Goal: Information Seeking & Learning: Learn about a topic

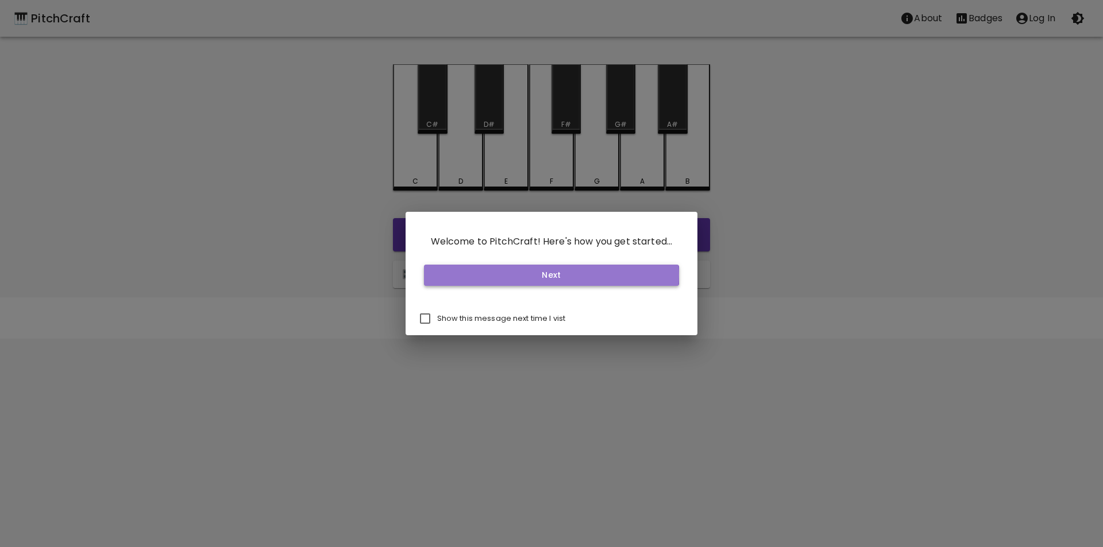
click at [547, 275] on button "Next" at bounding box center [552, 275] width 256 height 21
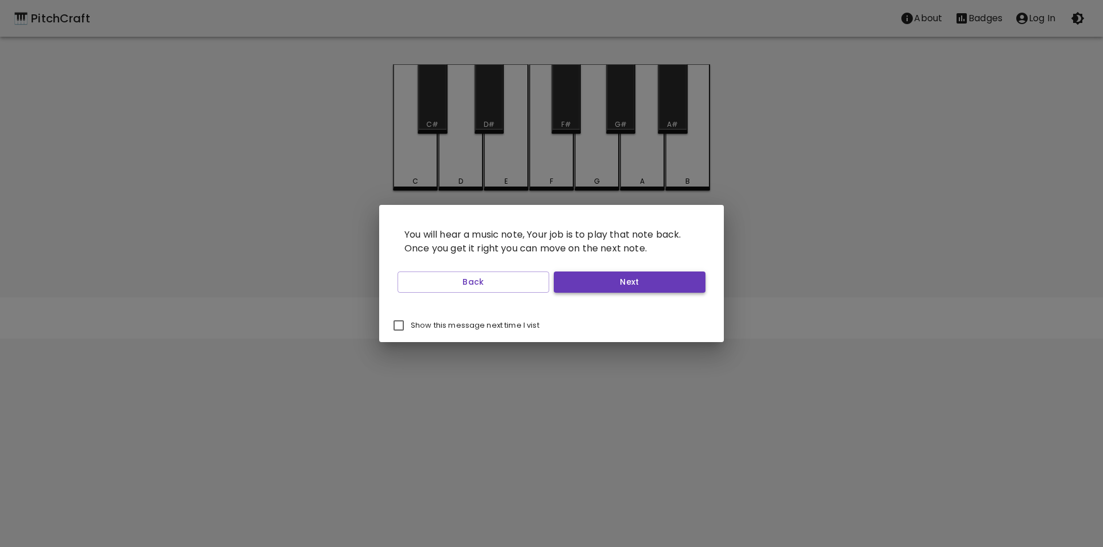
click at [631, 286] on button "Next" at bounding box center [630, 282] width 152 height 21
click at [582, 287] on button "Start Playing" at bounding box center [630, 282] width 152 height 21
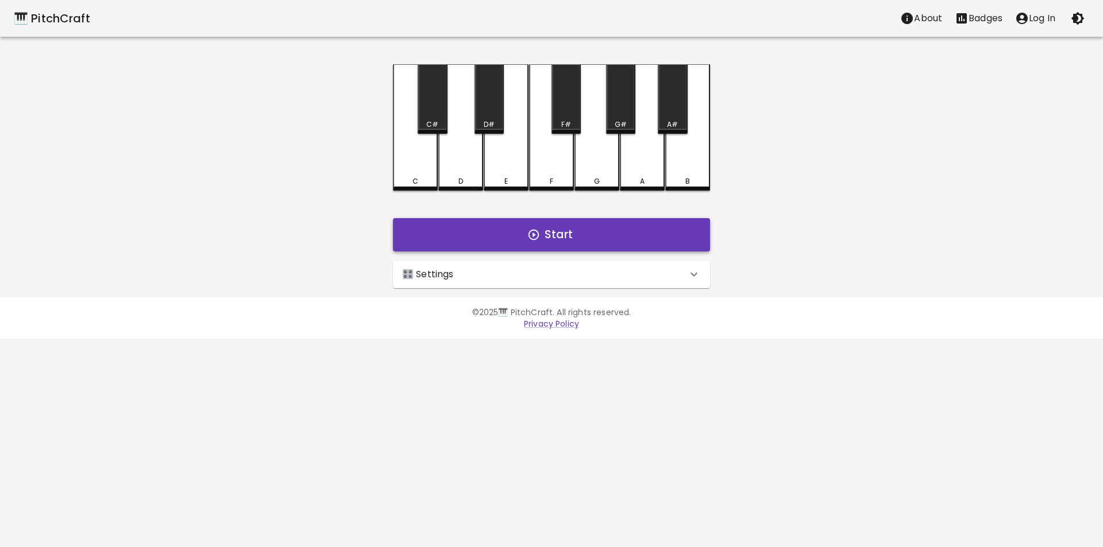
click at [570, 235] on button "Start" at bounding box center [551, 234] width 317 height 33
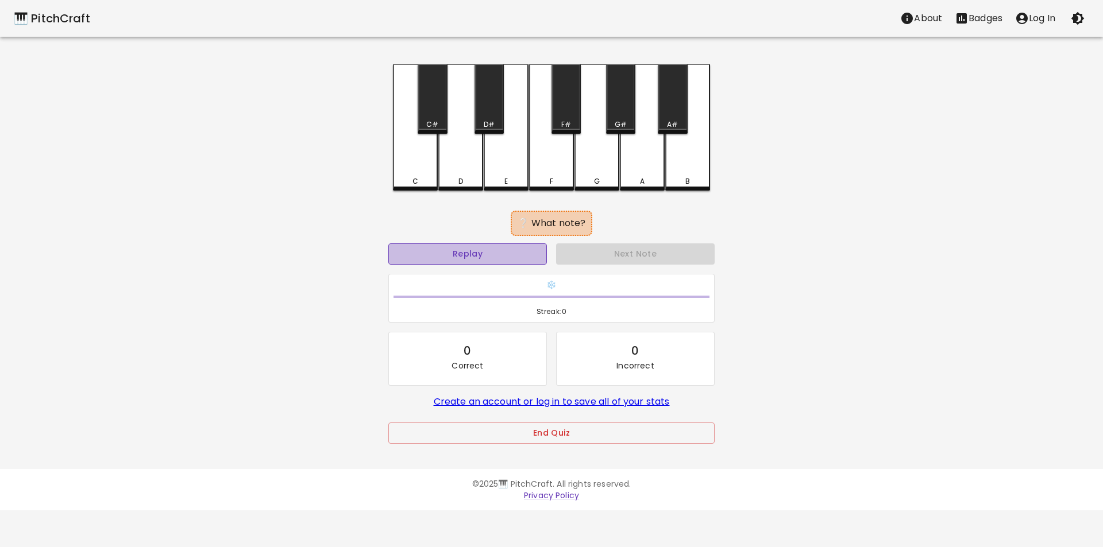
click at [508, 253] on button "Replay" at bounding box center [467, 253] width 158 height 21
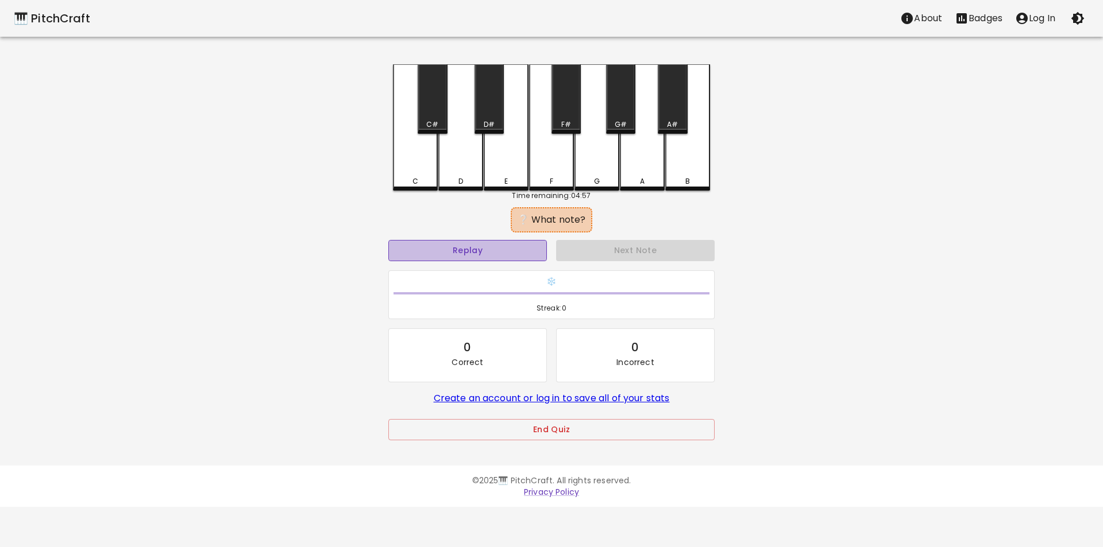
click at [508, 253] on button "Replay" at bounding box center [467, 250] width 158 height 21
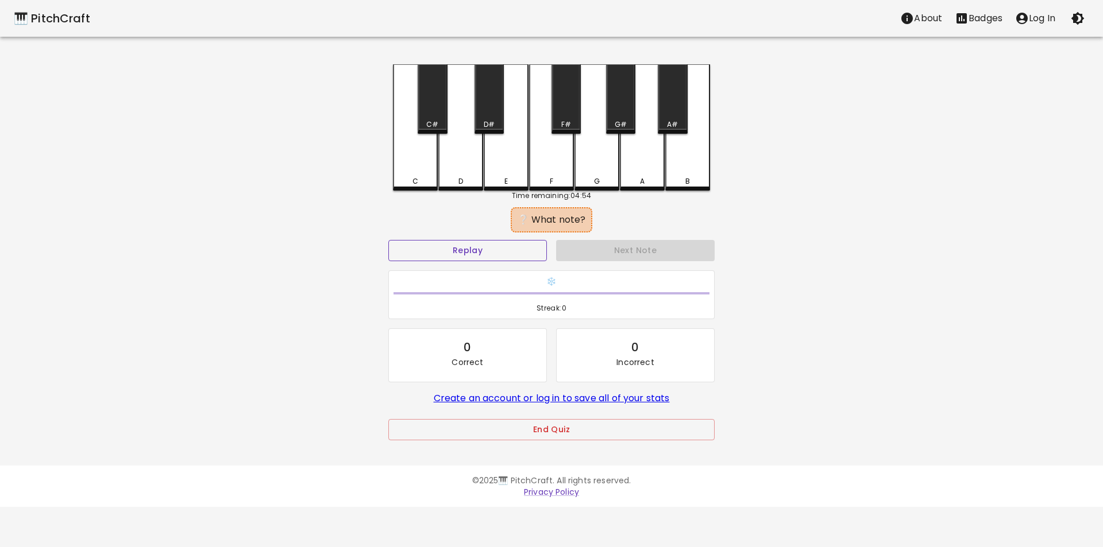
click at [508, 253] on button "Replay" at bounding box center [467, 250] width 158 height 21
click at [485, 103] on div "D#" at bounding box center [488, 98] width 29 height 69
click at [674, 110] on div "A#" at bounding box center [672, 98] width 29 height 69
click at [621, 102] on div "G#" at bounding box center [620, 98] width 29 height 69
click at [574, 106] on div "F#" at bounding box center [565, 98] width 29 height 69
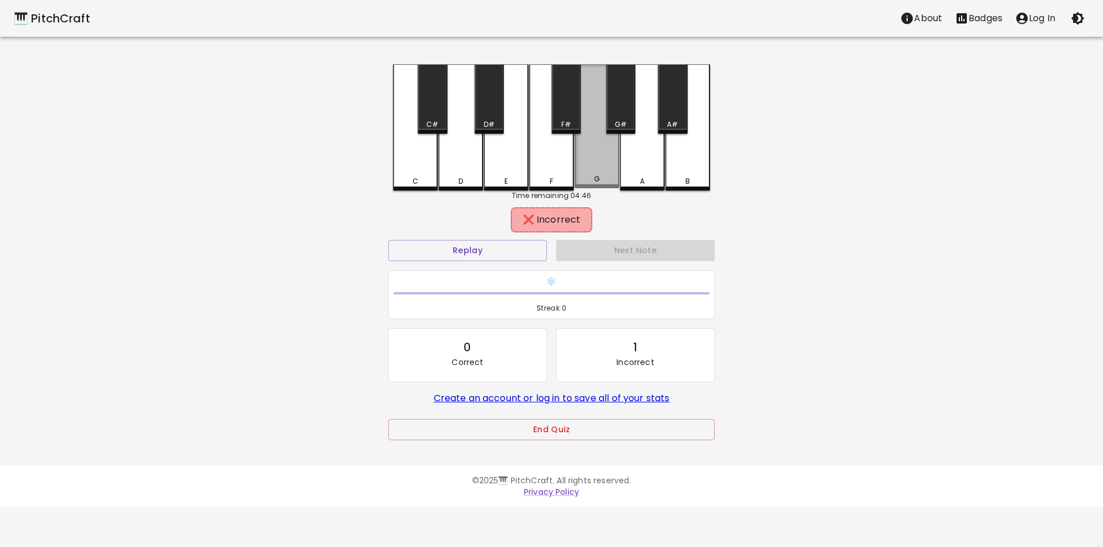
click at [590, 164] on div "G" at bounding box center [596, 126] width 45 height 124
click at [560, 164] on div "F" at bounding box center [551, 127] width 45 height 126
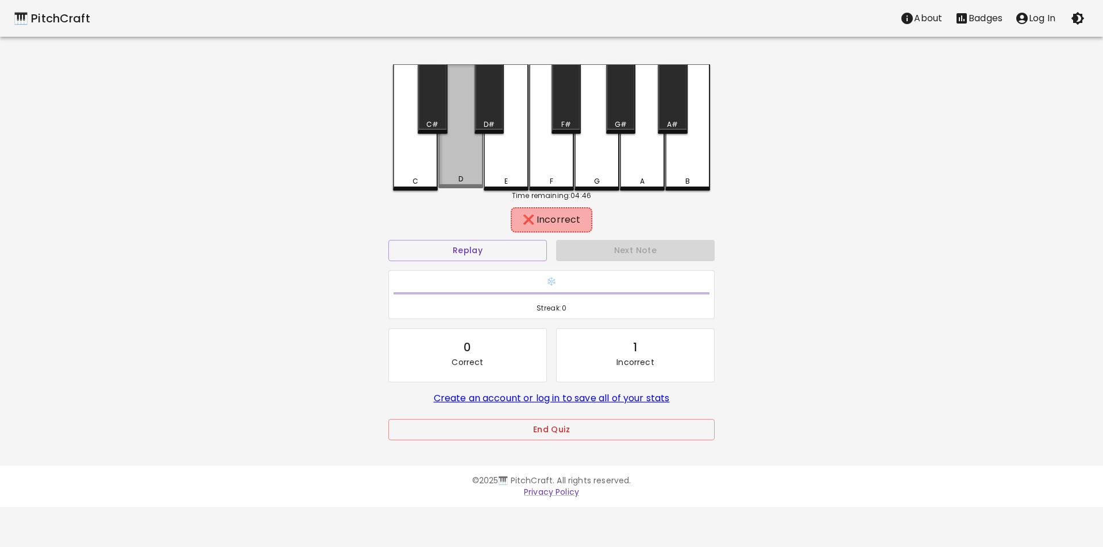
click at [446, 159] on div "D" at bounding box center [460, 126] width 45 height 124
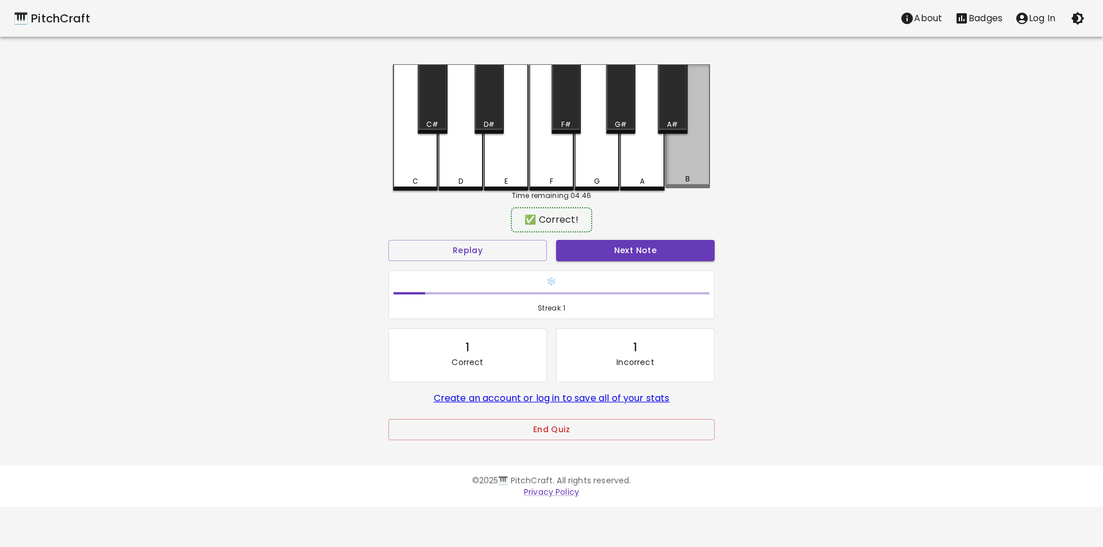
click at [680, 168] on div "B" at bounding box center [687, 126] width 45 height 124
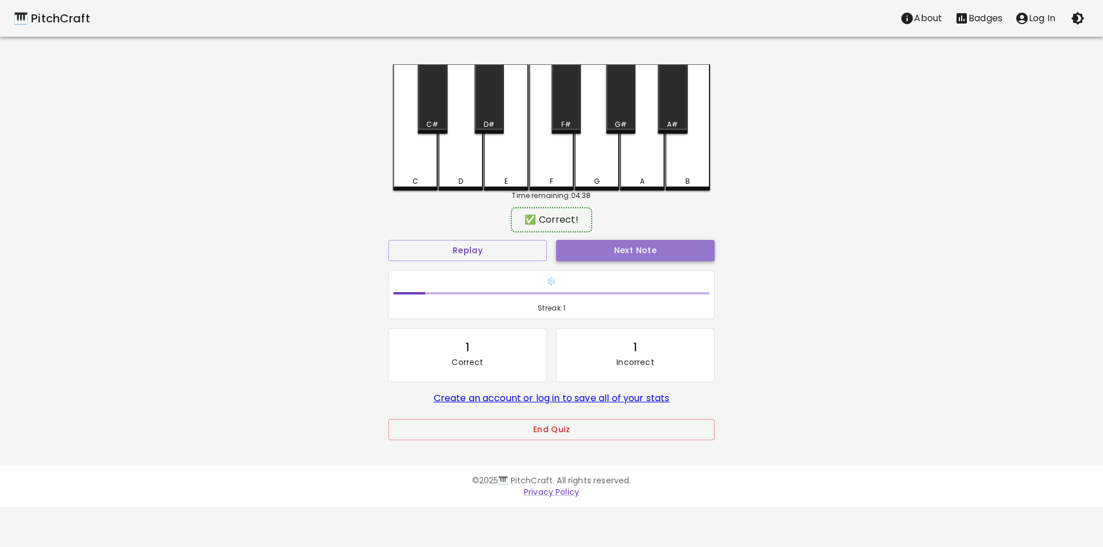
click at [608, 249] on button "Next Note" at bounding box center [635, 250] width 158 height 21
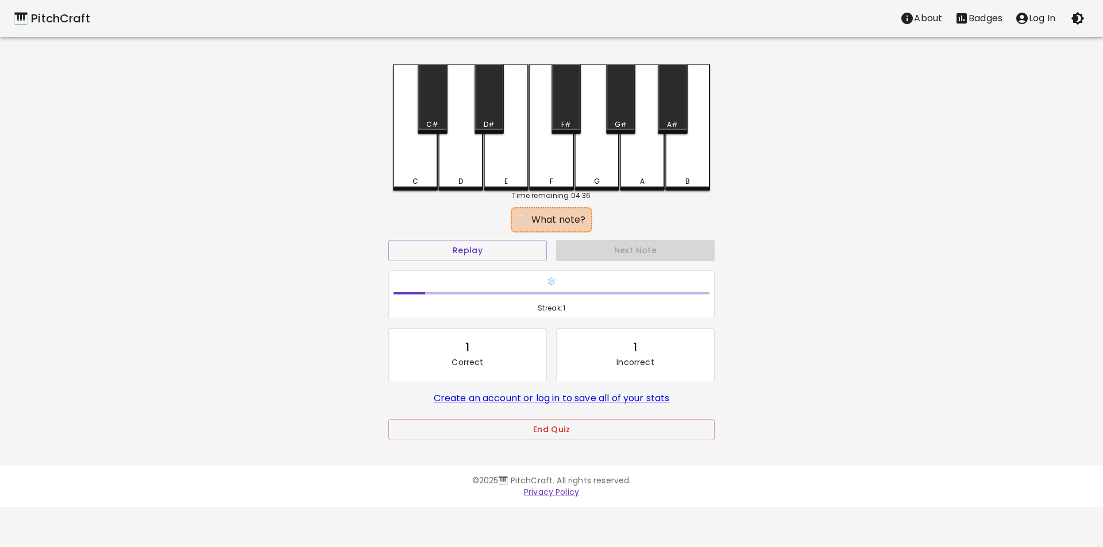
click at [502, 164] on div "E" at bounding box center [506, 127] width 45 height 126
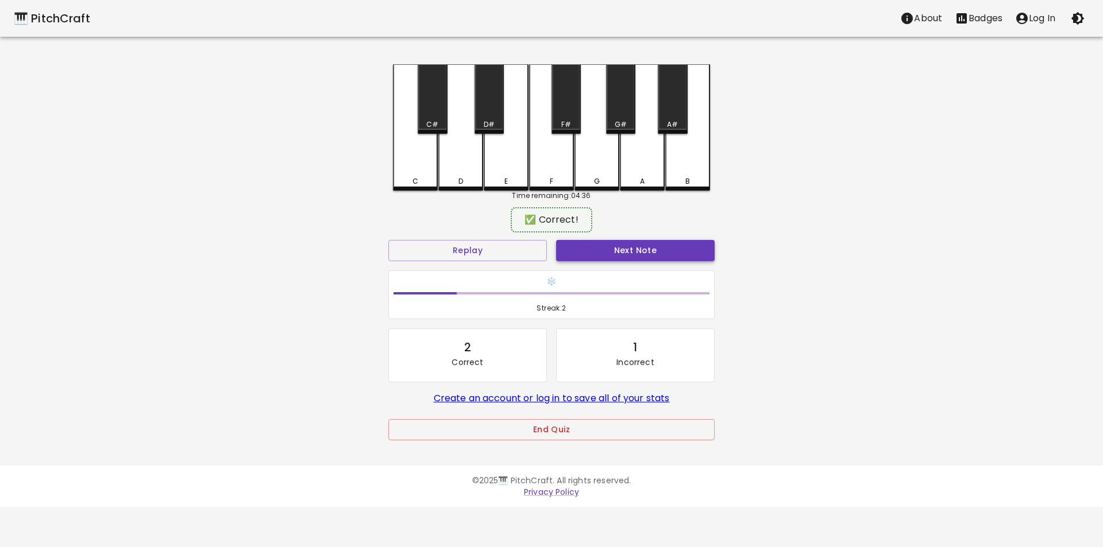
click at [623, 249] on button "Next Note" at bounding box center [635, 250] width 158 height 21
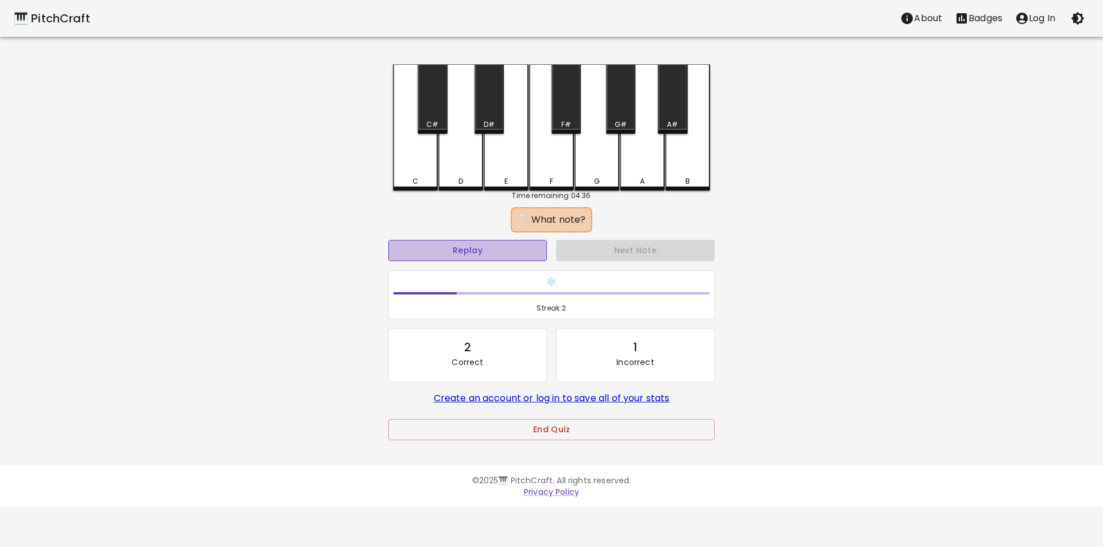
click at [478, 243] on button "Replay" at bounding box center [467, 250] width 158 height 21
click at [552, 151] on div "F" at bounding box center [551, 127] width 45 height 126
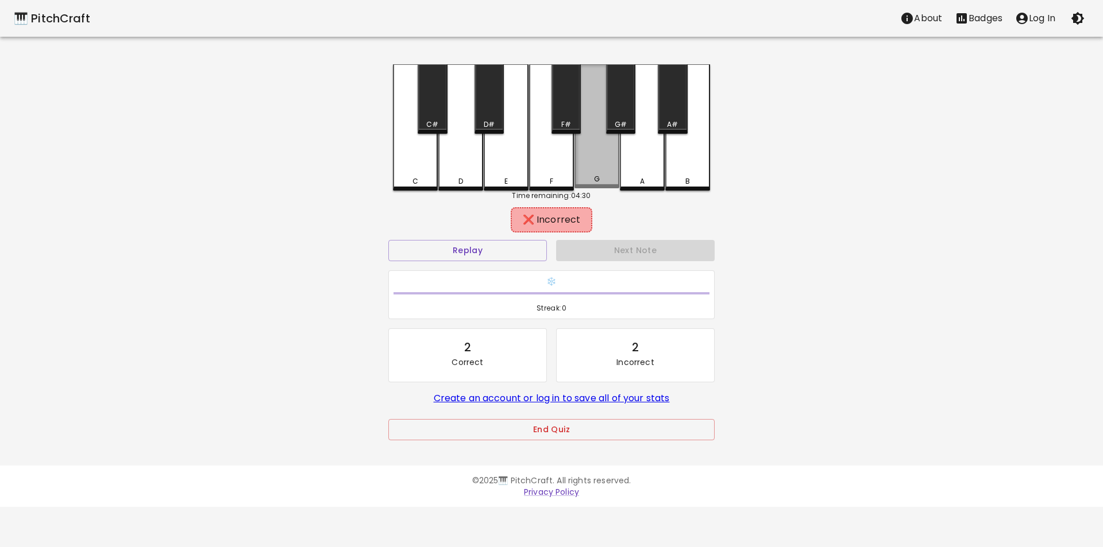
click at [591, 160] on div "G" at bounding box center [596, 126] width 45 height 124
click at [452, 148] on div "D" at bounding box center [460, 127] width 45 height 126
click at [645, 172] on div "A" at bounding box center [642, 127] width 45 height 126
click at [575, 109] on div "F#" at bounding box center [565, 98] width 29 height 69
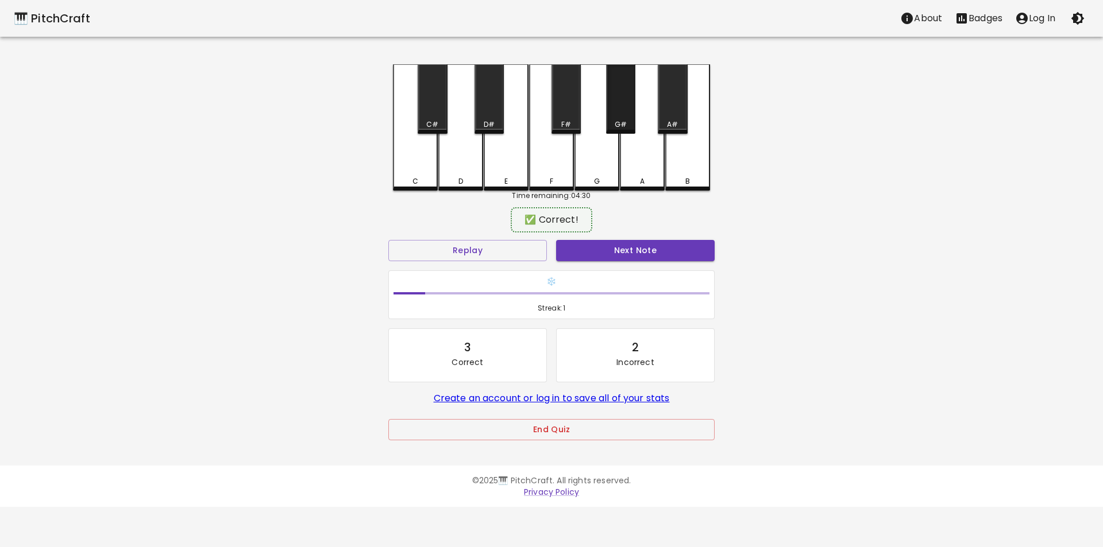
click at [612, 114] on div "G#" at bounding box center [620, 98] width 29 height 69
click at [624, 253] on button "Next Note" at bounding box center [635, 250] width 158 height 21
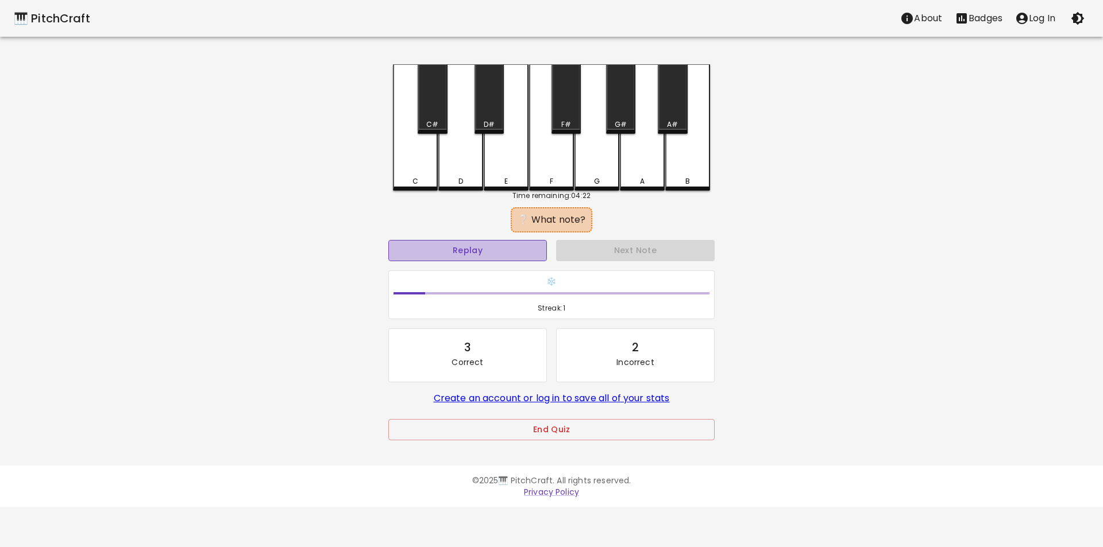
click at [496, 245] on button "Replay" at bounding box center [467, 250] width 158 height 21
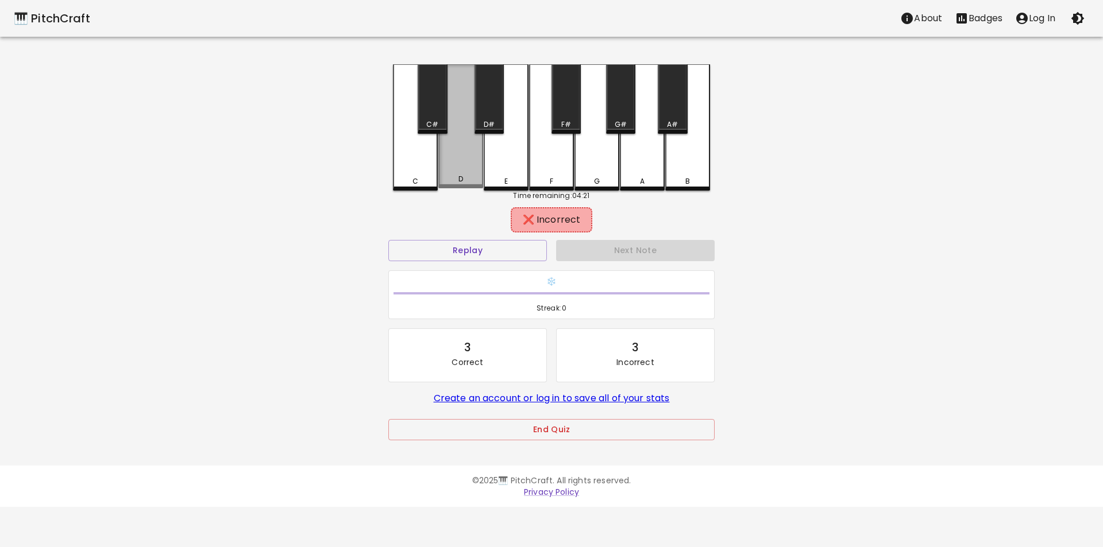
click at [465, 165] on div "D" at bounding box center [460, 126] width 45 height 124
click at [506, 164] on div "E" at bounding box center [506, 127] width 45 height 126
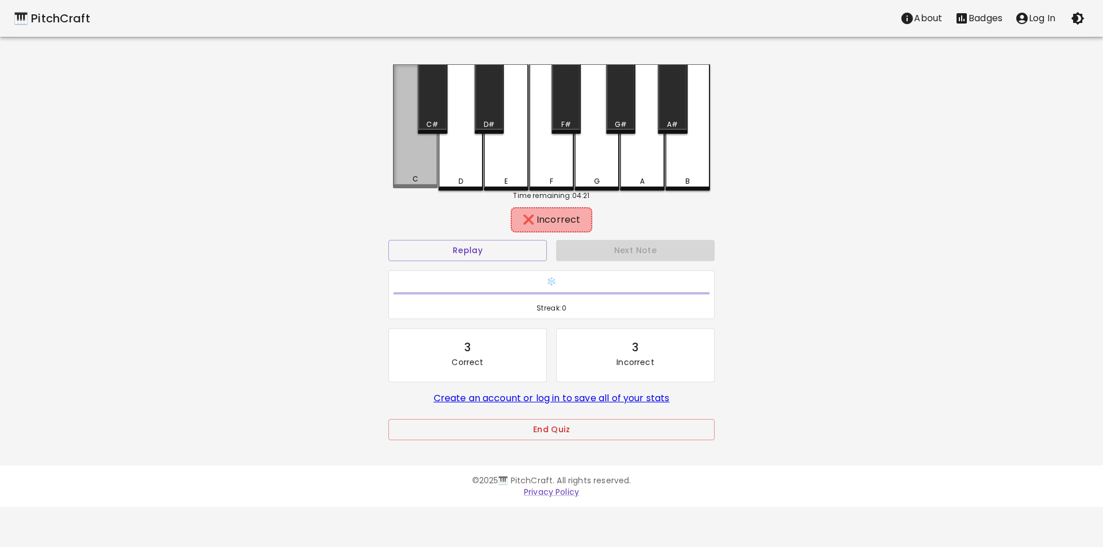
click at [427, 184] on div "C" at bounding box center [415, 126] width 45 height 124
click at [431, 94] on div "C#" at bounding box center [431, 98] width 29 height 69
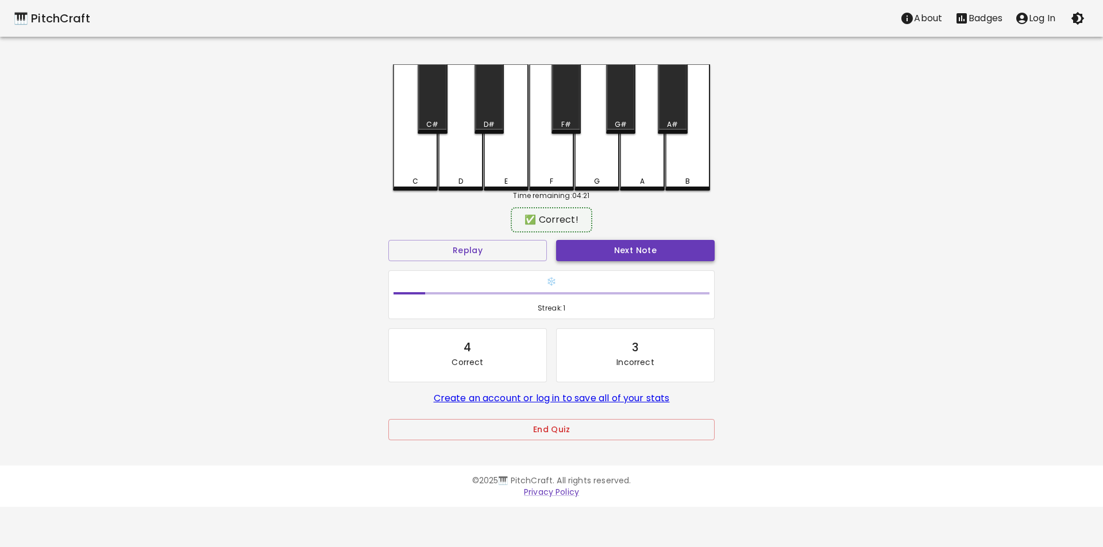
click at [604, 248] on button "Next Note" at bounding box center [635, 250] width 158 height 21
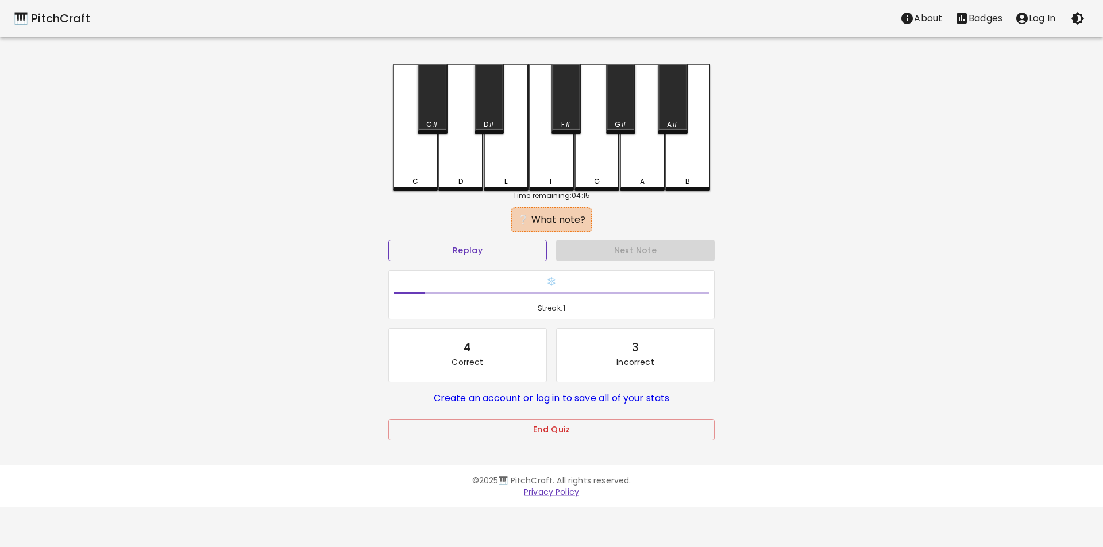
click at [509, 256] on button "Replay" at bounding box center [467, 250] width 158 height 21
click at [493, 117] on div "D#" at bounding box center [488, 98] width 29 height 69
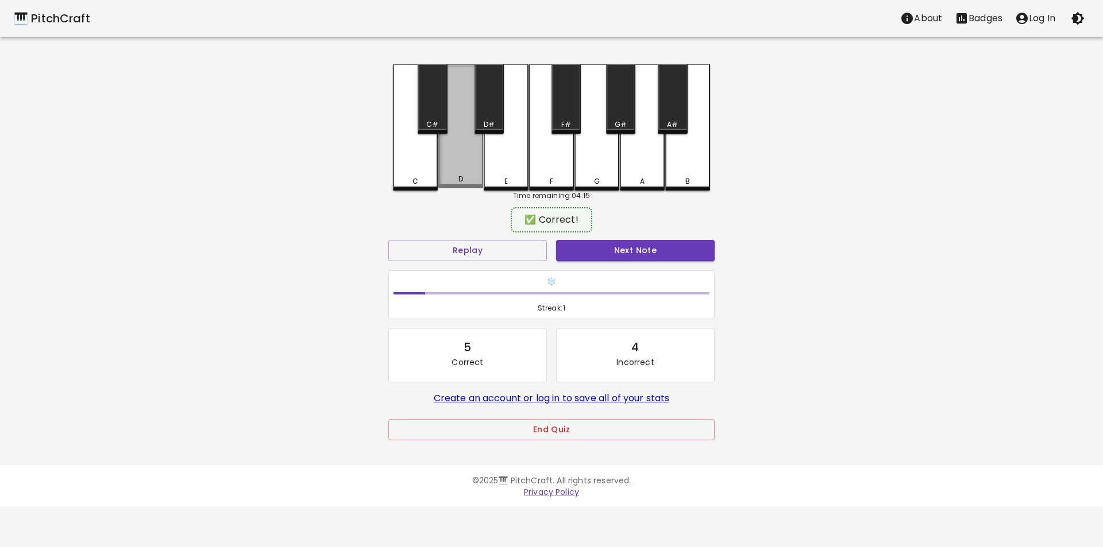
click at [472, 156] on div "D" at bounding box center [460, 126] width 45 height 124
click at [612, 252] on button "Next Note" at bounding box center [635, 250] width 158 height 21
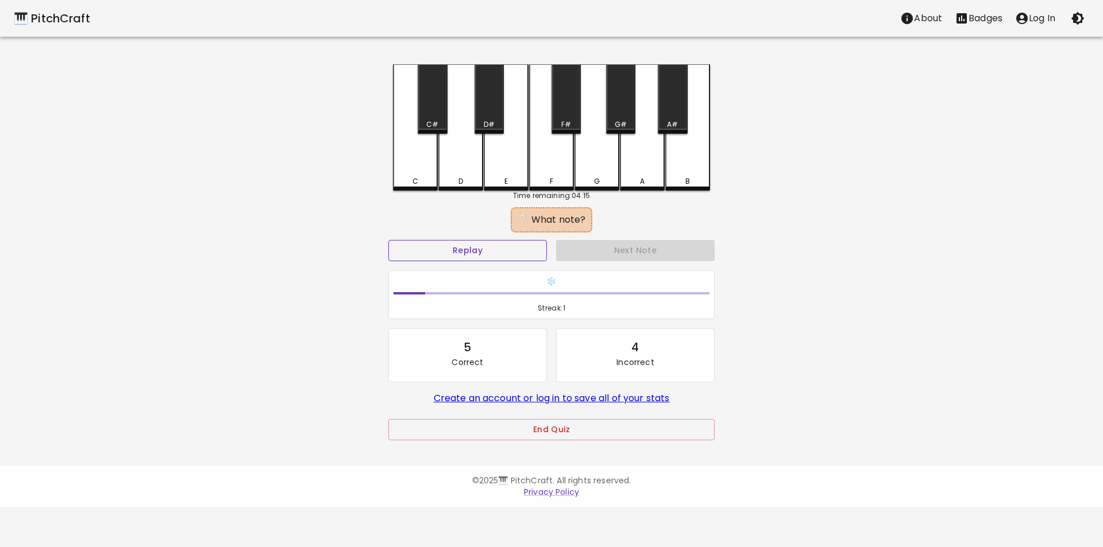
click at [488, 250] on button "Replay" at bounding box center [467, 250] width 158 height 21
click at [566, 113] on div "F#" at bounding box center [565, 98] width 29 height 69
click at [544, 175] on div "F" at bounding box center [551, 127] width 45 height 126
click at [515, 176] on div "E" at bounding box center [506, 126] width 45 height 124
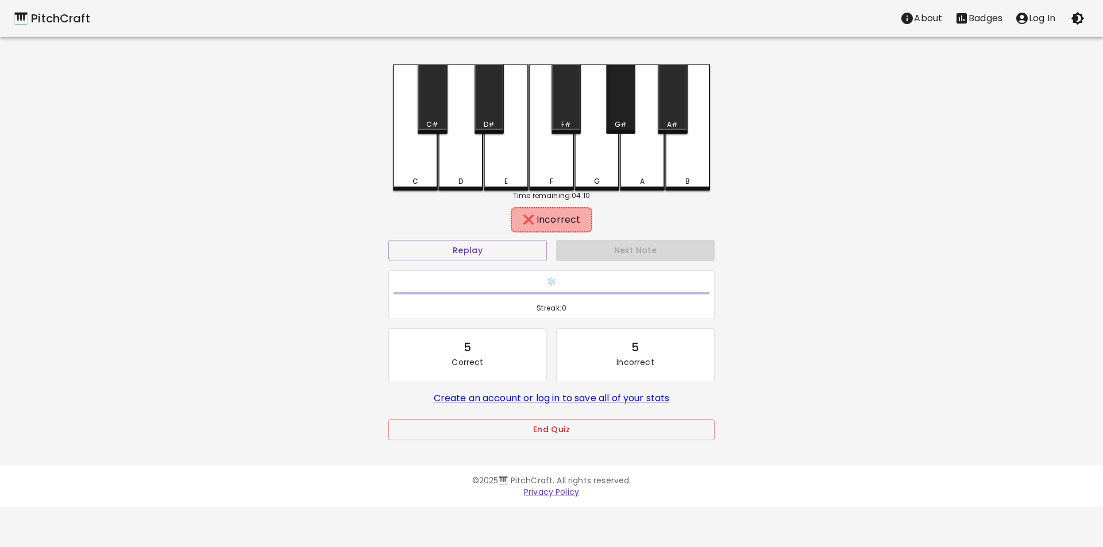
click at [617, 113] on div "G#" at bounding box center [620, 98] width 29 height 69
click at [598, 166] on div "G" at bounding box center [596, 126] width 45 height 124
click at [446, 107] on div "C#" at bounding box center [431, 98] width 29 height 69
click at [426, 153] on div "C" at bounding box center [415, 127] width 45 height 126
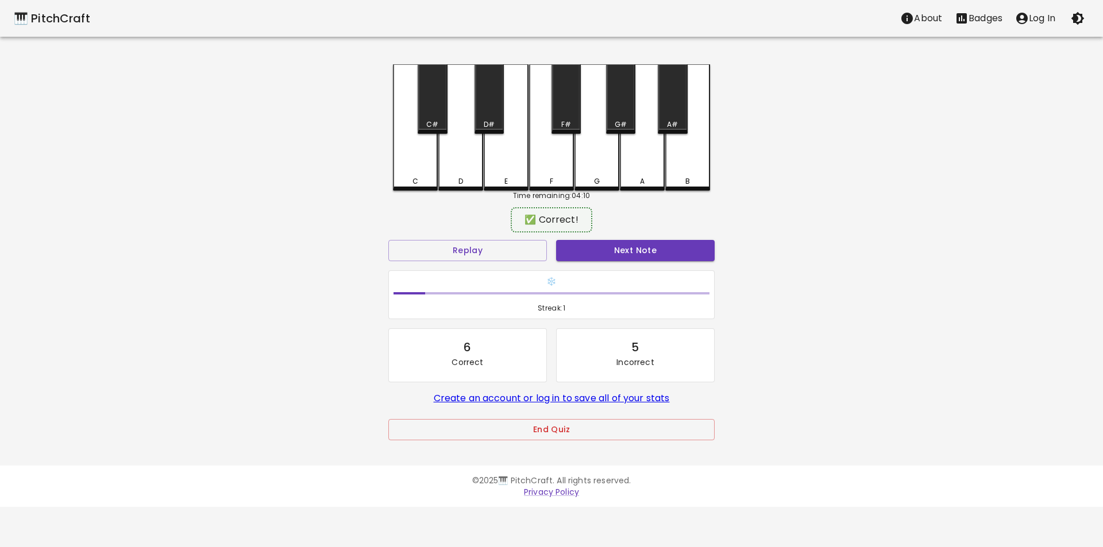
click at [458, 170] on div "D" at bounding box center [460, 127] width 45 height 126
click at [427, 145] on div "C" at bounding box center [415, 126] width 45 height 124
click at [454, 162] on div "D" at bounding box center [460, 127] width 45 height 126
click at [492, 180] on div "E" at bounding box center [506, 179] width 42 height 10
drag, startPoint x: 465, startPoint y: 164, endPoint x: 438, endPoint y: 161, distance: 27.1
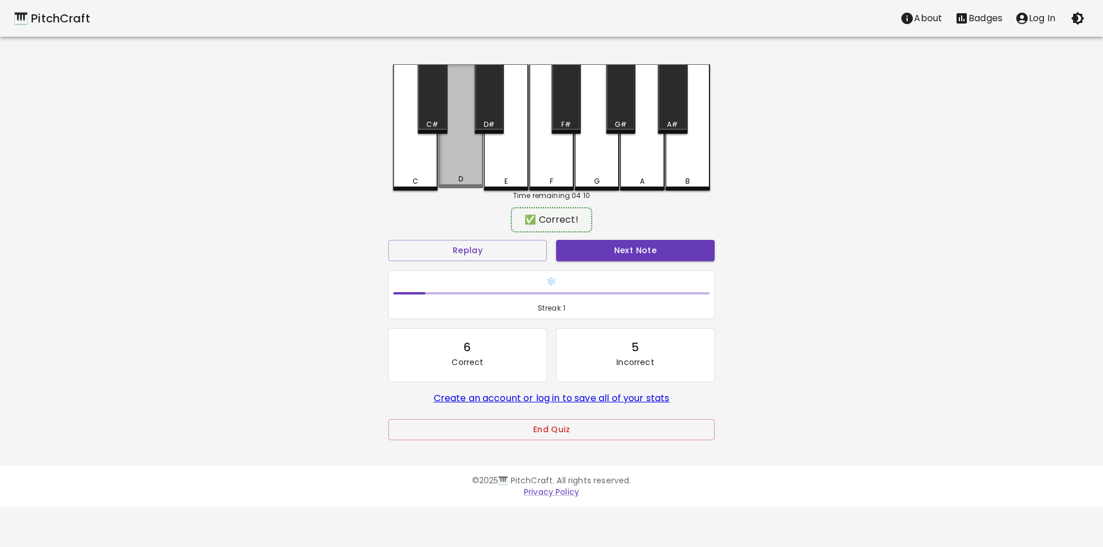
click at [463, 164] on div "D" at bounding box center [460, 126] width 45 height 124
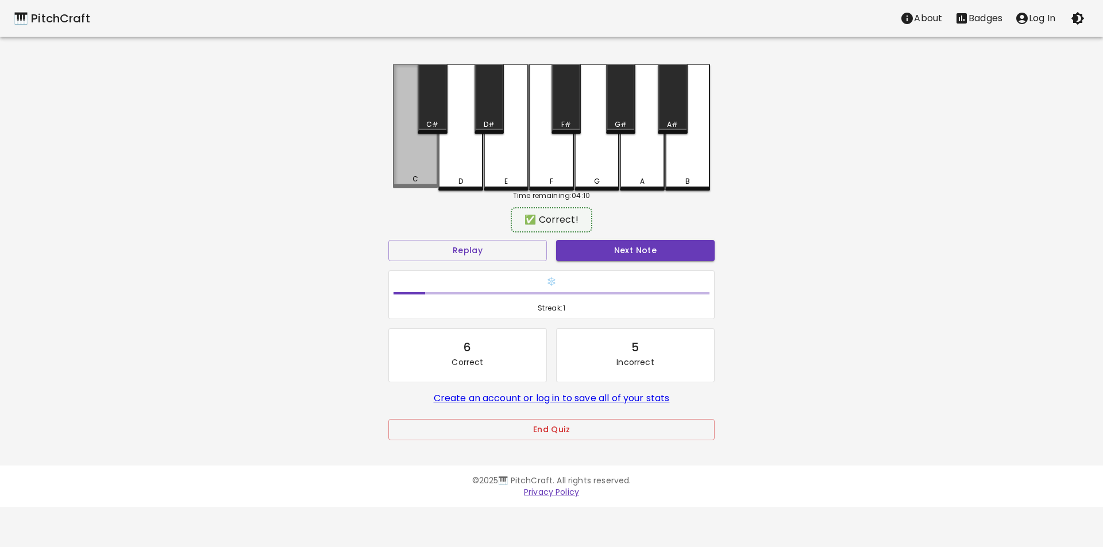
click at [427, 160] on div "C" at bounding box center [415, 126] width 45 height 124
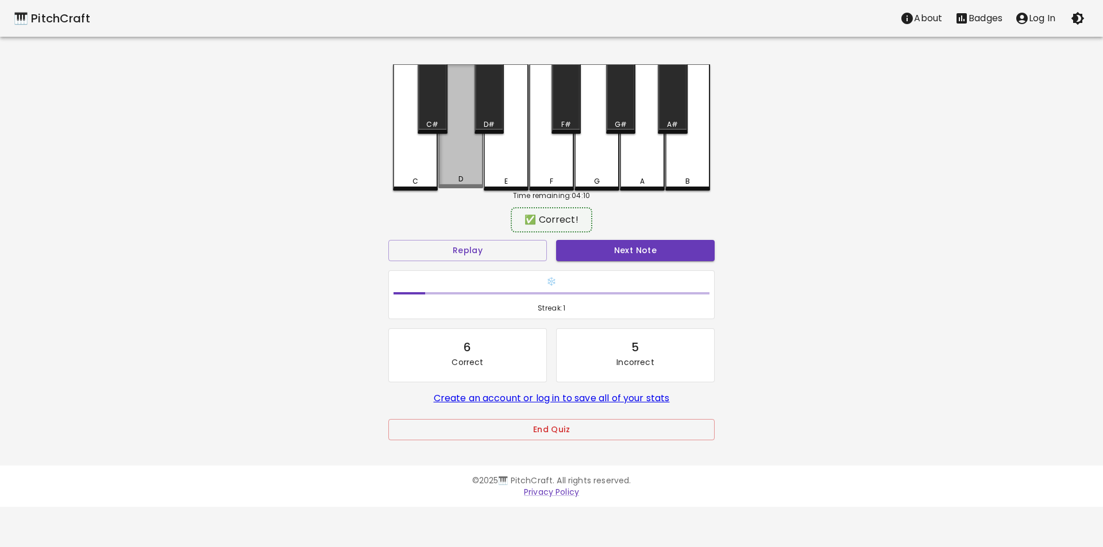
drag, startPoint x: 464, startPoint y: 171, endPoint x: 507, endPoint y: 172, distance: 43.1
click at [467, 172] on div "D" at bounding box center [460, 126] width 45 height 124
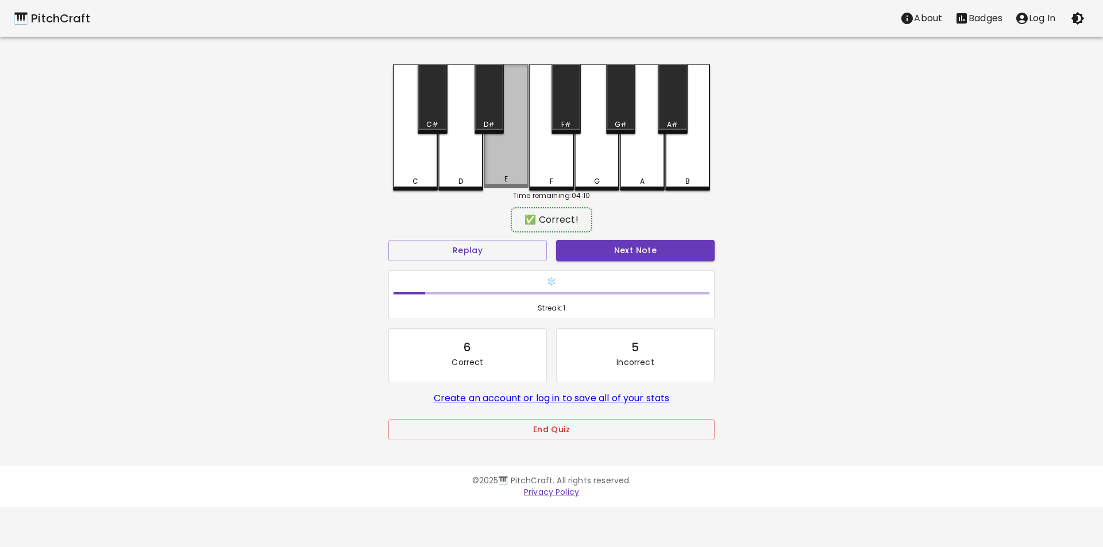
click at [508, 172] on div "E" at bounding box center [506, 126] width 45 height 124
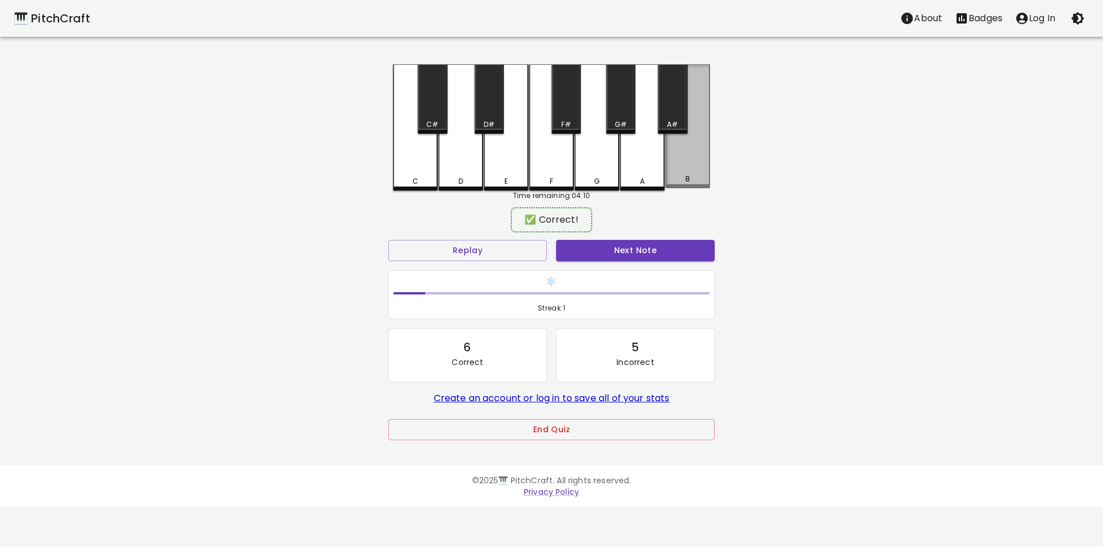
click at [677, 158] on div "B" at bounding box center [687, 126] width 45 height 124
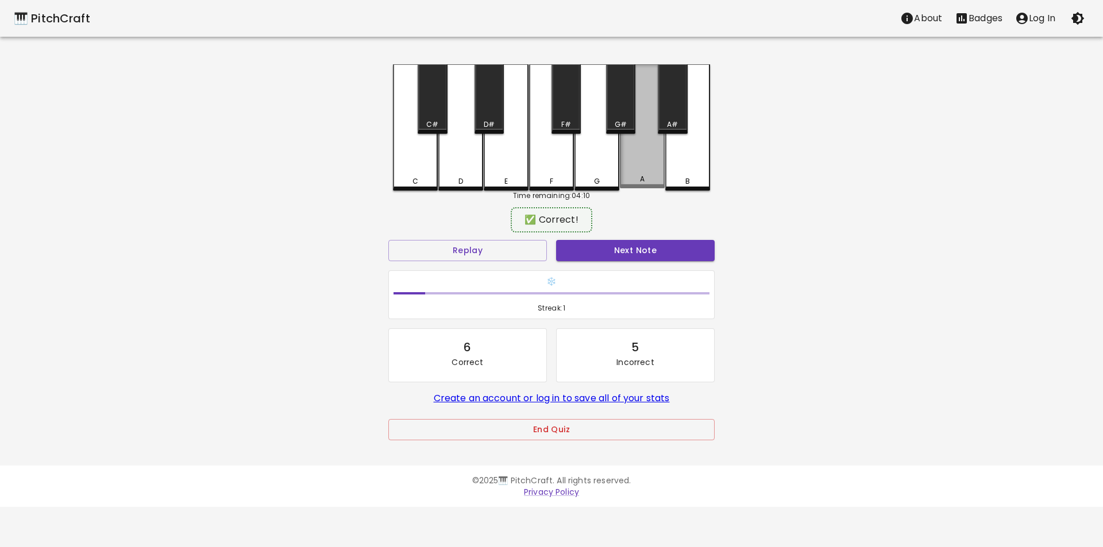
click at [638, 170] on div "A" at bounding box center [642, 126] width 45 height 124
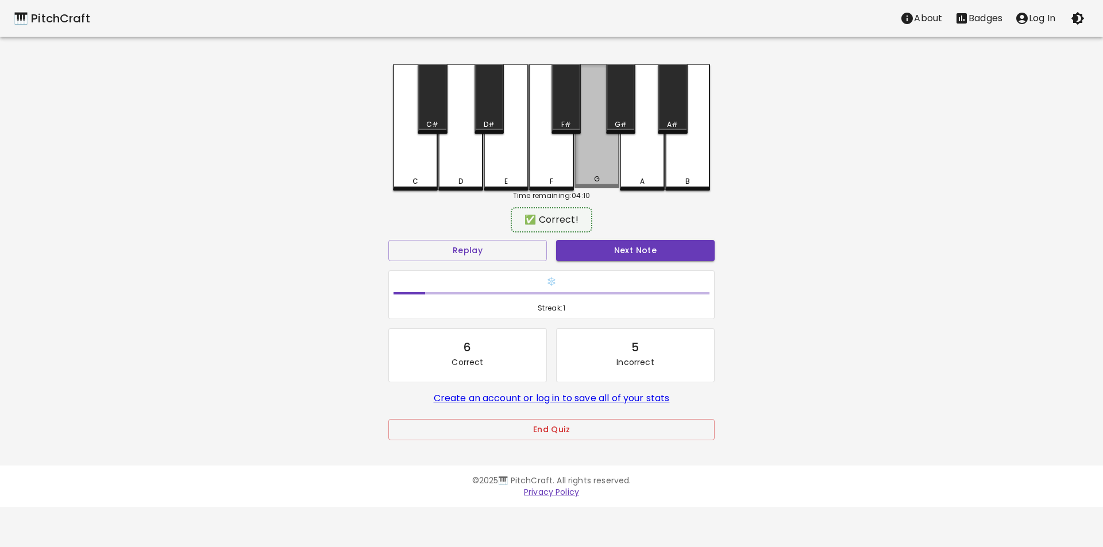
click at [590, 177] on div "G" at bounding box center [596, 179] width 42 height 10
click at [560, 171] on div "F" at bounding box center [551, 127] width 45 height 126
click at [524, 171] on div "E" at bounding box center [506, 127] width 45 height 126
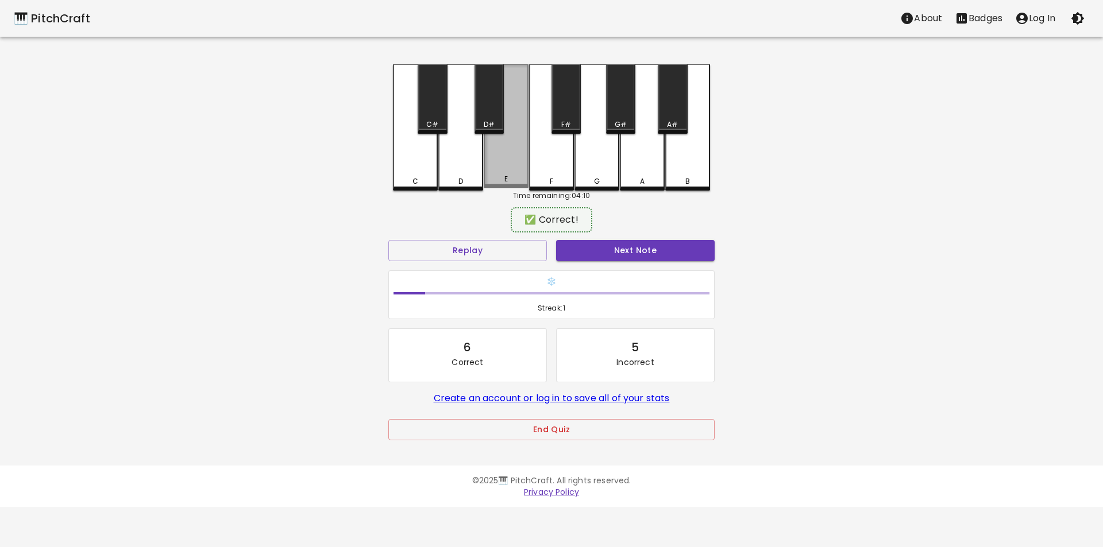
click at [484, 172] on div "E" at bounding box center [506, 126] width 45 height 124
click at [473, 172] on div "D" at bounding box center [460, 127] width 45 height 126
click at [437, 168] on div "C" at bounding box center [415, 127] width 45 height 126
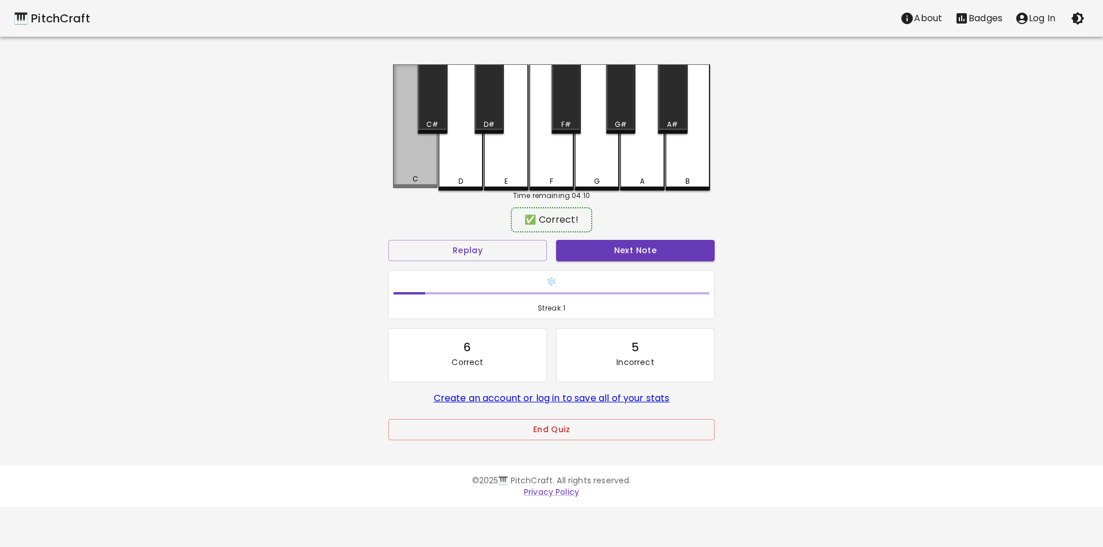
click at [426, 169] on div "C" at bounding box center [415, 126] width 45 height 124
click at [457, 181] on div "D" at bounding box center [460, 181] width 42 height 10
click at [427, 162] on div "C" at bounding box center [415, 126] width 45 height 124
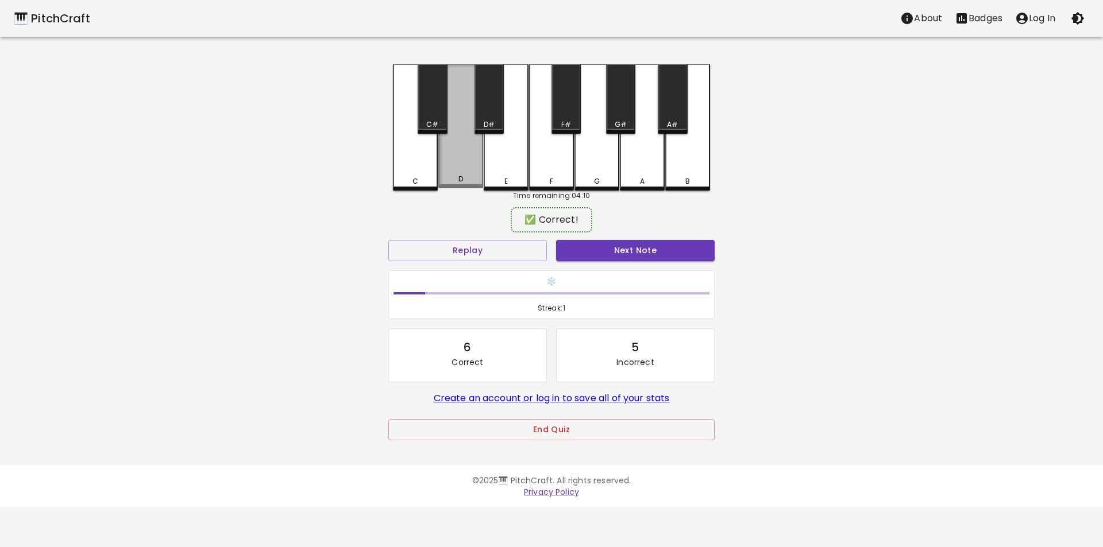
click at [465, 168] on div "D" at bounding box center [460, 126] width 45 height 124
click at [493, 170] on div "E" at bounding box center [506, 127] width 45 height 126
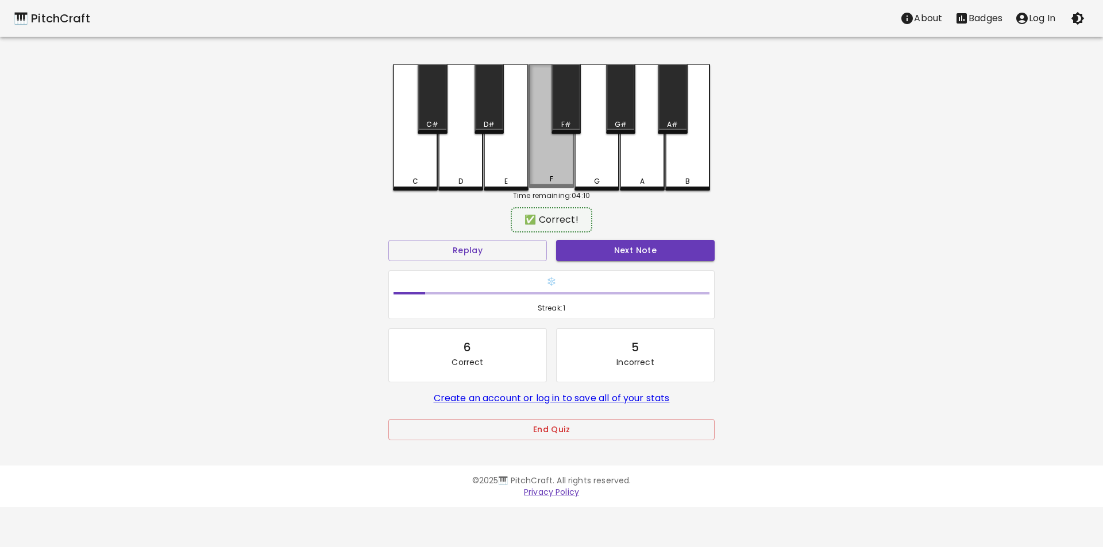
click at [539, 167] on div "F" at bounding box center [551, 126] width 45 height 124
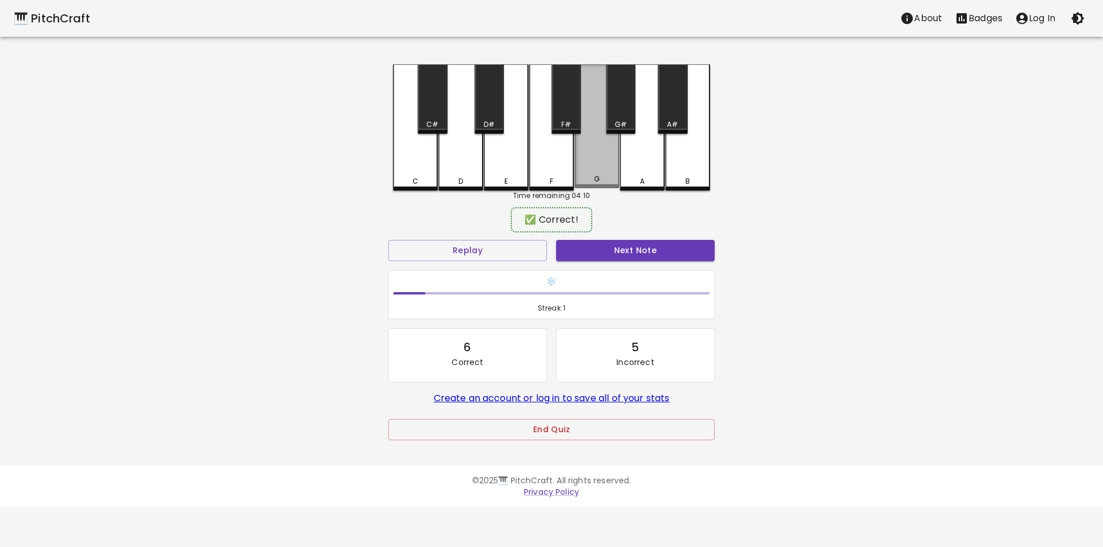
click at [593, 164] on div "G" at bounding box center [596, 126] width 45 height 124
click at [652, 168] on div "A" at bounding box center [642, 127] width 45 height 126
click at [683, 171] on div "B" at bounding box center [687, 127] width 45 height 126
click at [403, 161] on div "C" at bounding box center [415, 127] width 45 height 126
click at [458, 164] on div "D" at bounding box center [460, 127] width 45 height 126
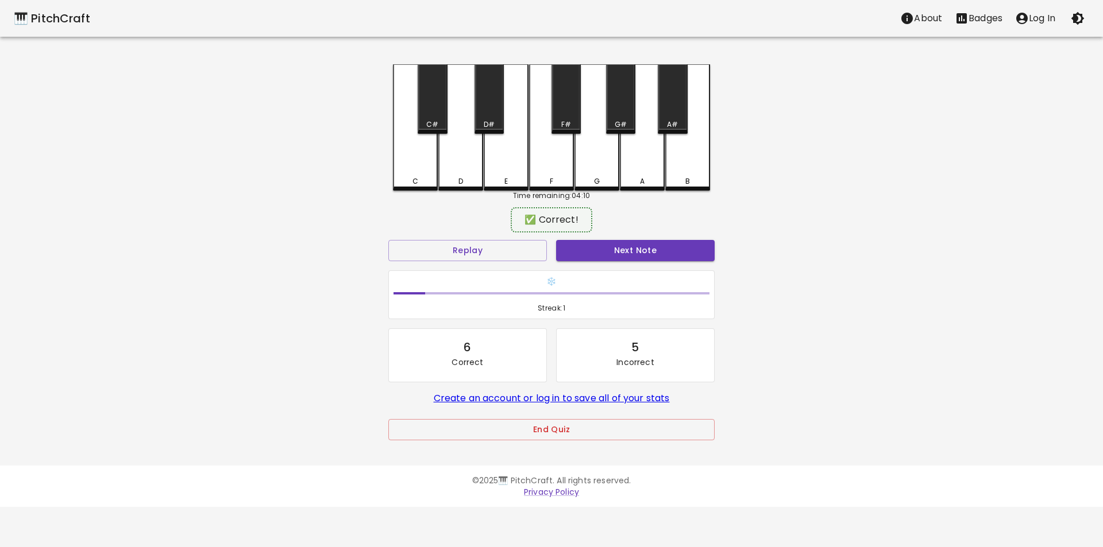
click at [491, 164] on div "E" at bounding box center [506, 127] width 45 height 126
click at [544, 165] on div "F" at bounding box center [551, 127] width 45 height 126
click at [610, 171] on div "G" at bounding box center [596, 126] width 45 height 124
click at [660, 168] on div "A" at bounding box center [642, 127] width 45 height 126
click at [689, 164] on div "B" at bounding box center [687, 126] width 45 height 124
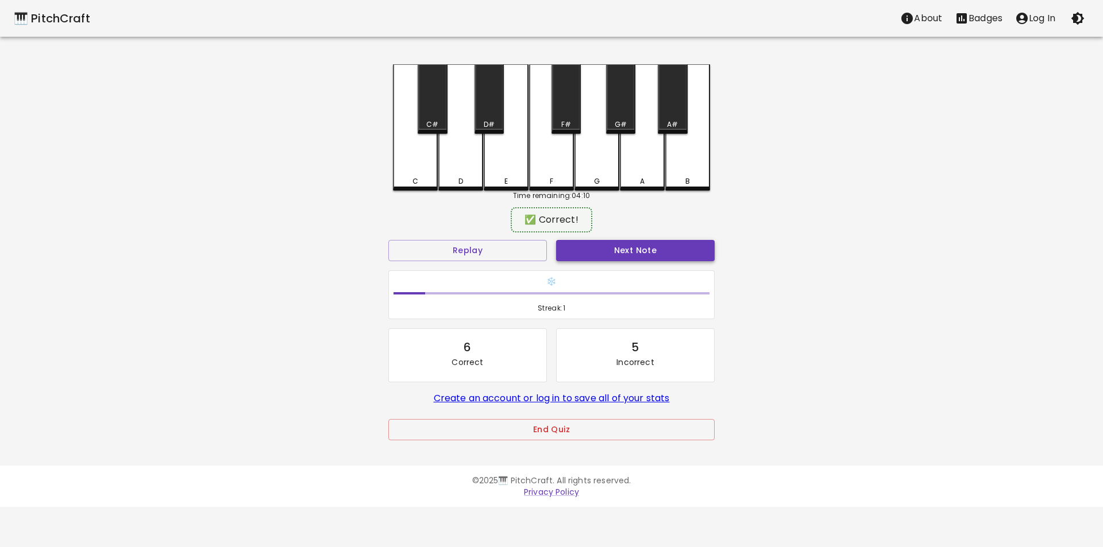
click at [625, 251] on button "Next Note" at bounding box center [635, 250] width 158 height 21
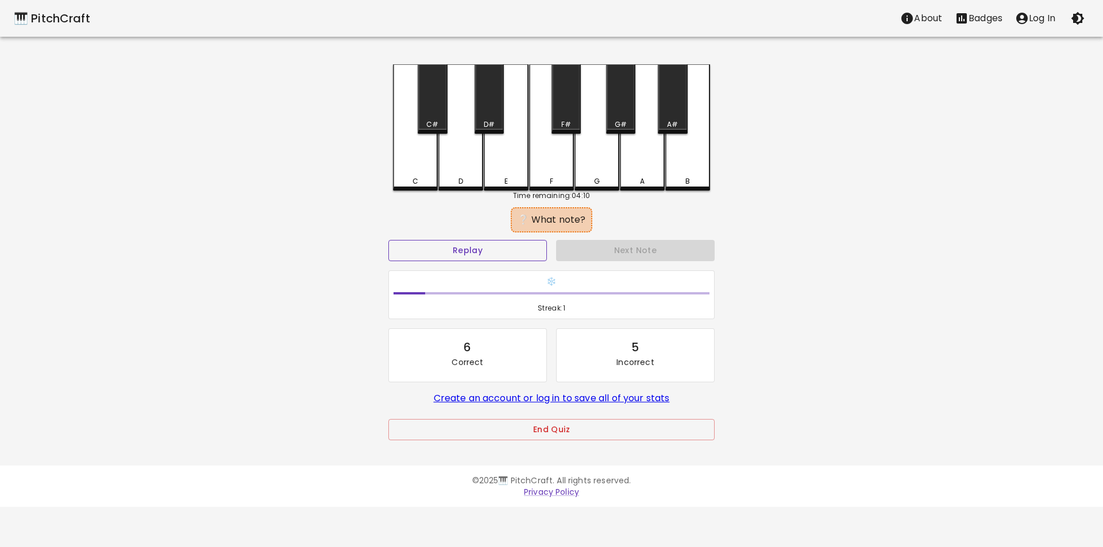
click at [464, 252] on button "Replay" at bounding box center [467, 250] width 158 height 21
click at [627, 102] on div "G#" at bounding box center [620, 98] width 29 height 69
click at [601, 152] on div "G" at bounding box center [596, 127] width 45 height 126
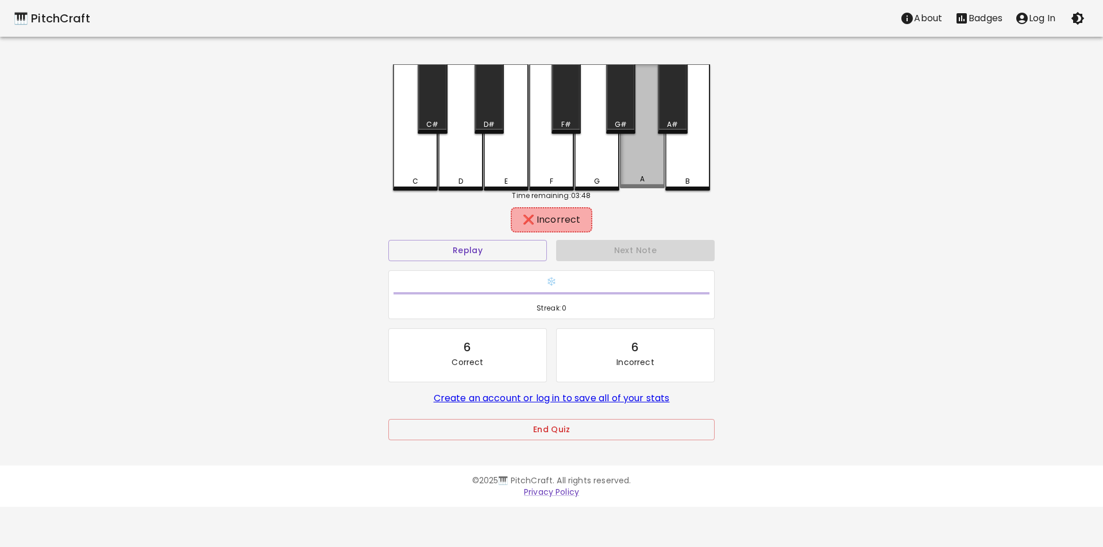
click at [628, 142] on div "A" at bounding box center [642, 126] width 45 height 124
click at [542, 152] on div "F" at bounding box center [551, 127] width 45 height 126
click at [569, 103] on div "F#" at bounding box center [565, 98] width 29 height 69
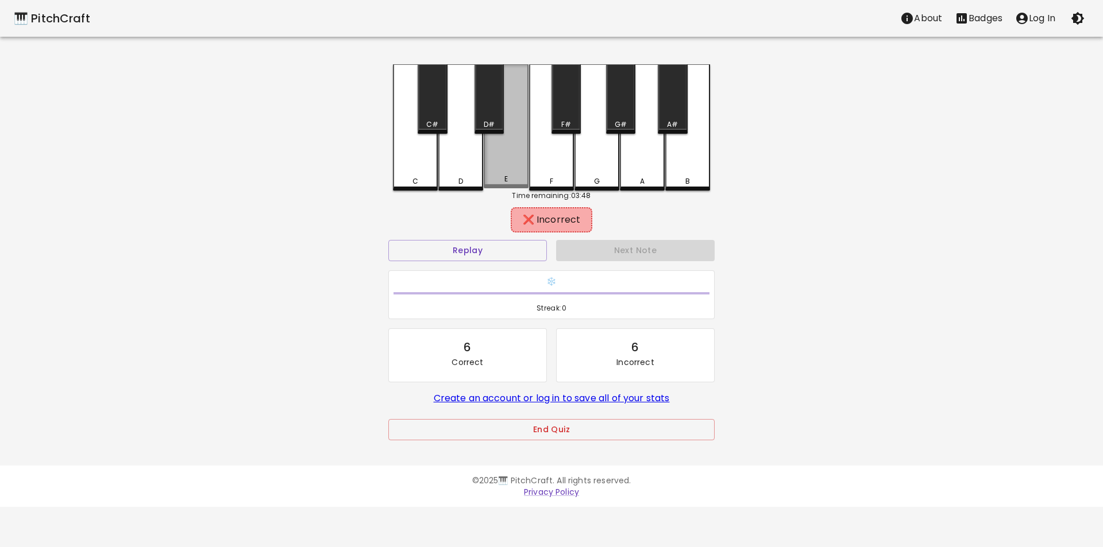
click at [503, 148] on div "E" at bounding box center [506, 126] width 45 height 124
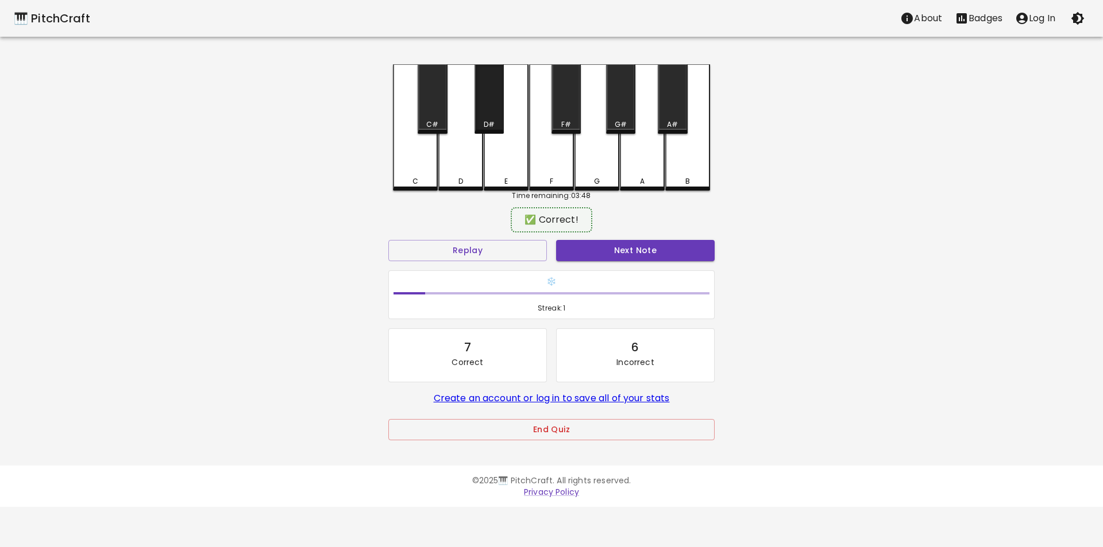
click at [479, 113] on div "D#" at bounding box center [488, 98] width 29 height 69
click at [470, 162] on div "D" at bounding box center [460, 127] width 45 height 126
click at [486, 114] on div "D#" at bounding box center [488, 98] width 29 height 69
